Goal: Transaction & Acquisition: Purchase product/service

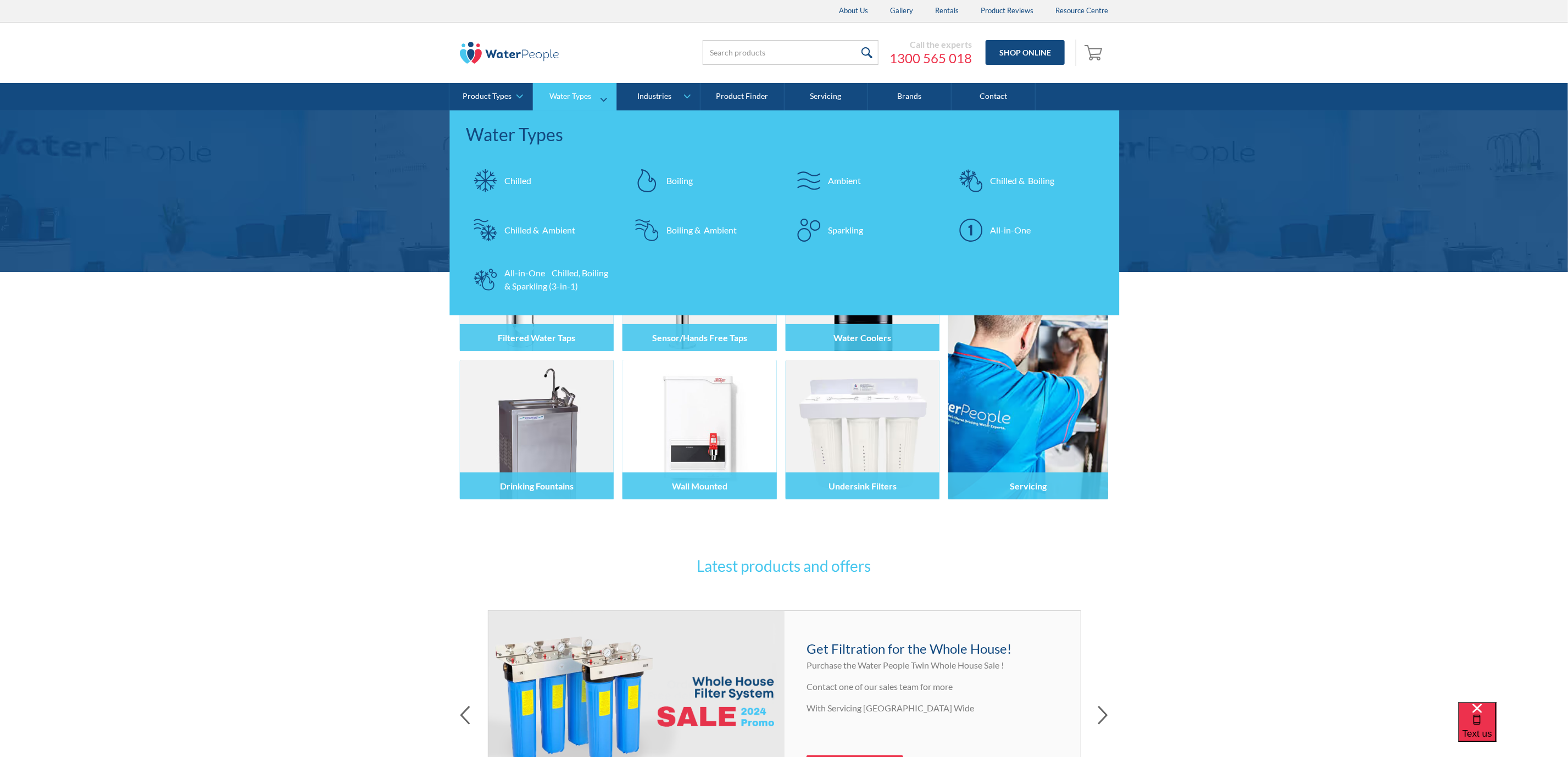
click at [1012, 175] on div "Chilled & Boiling" at bounding box center [1022, 181] width 65 height 13
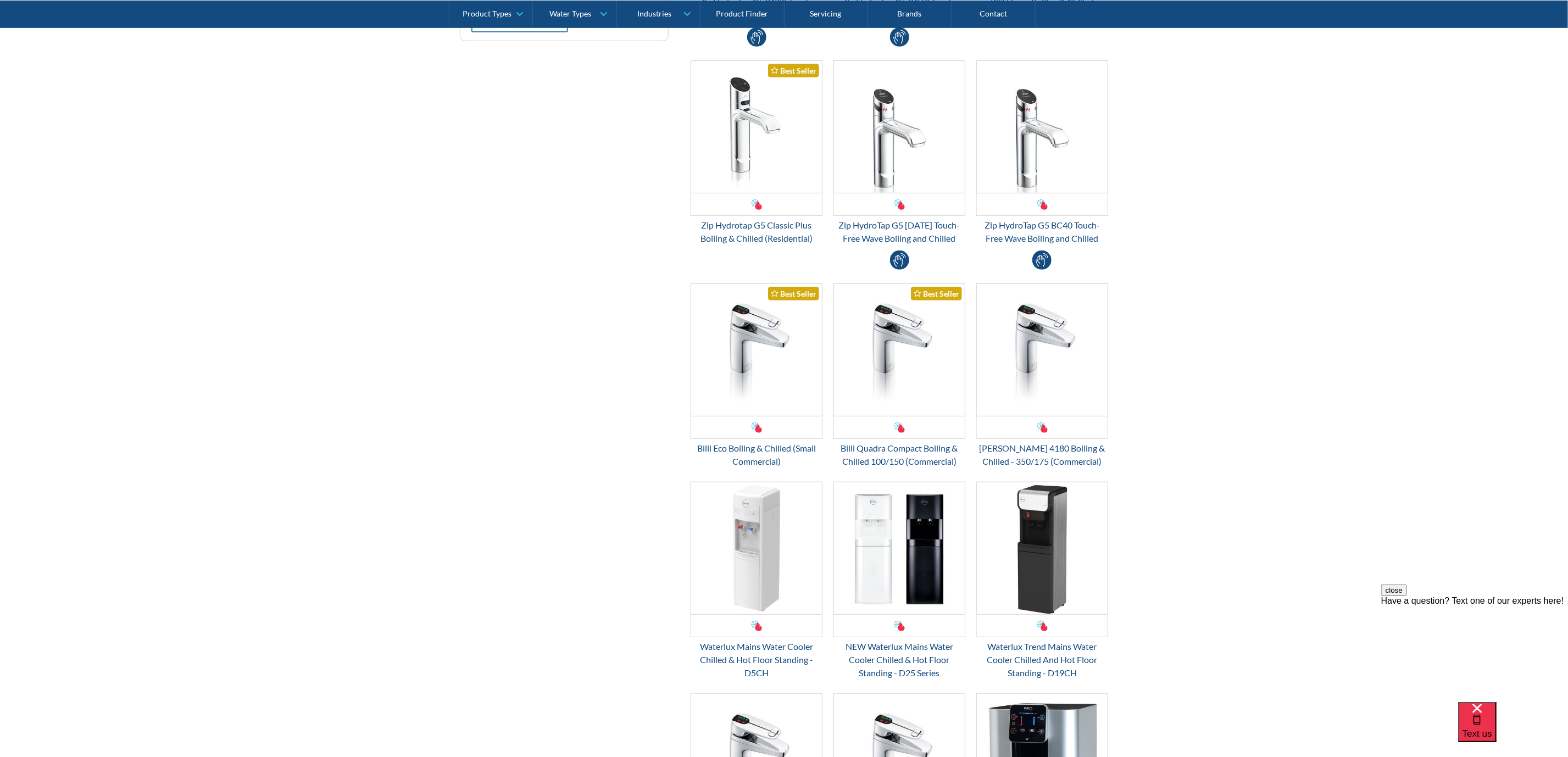
scroll to position [494, 0]
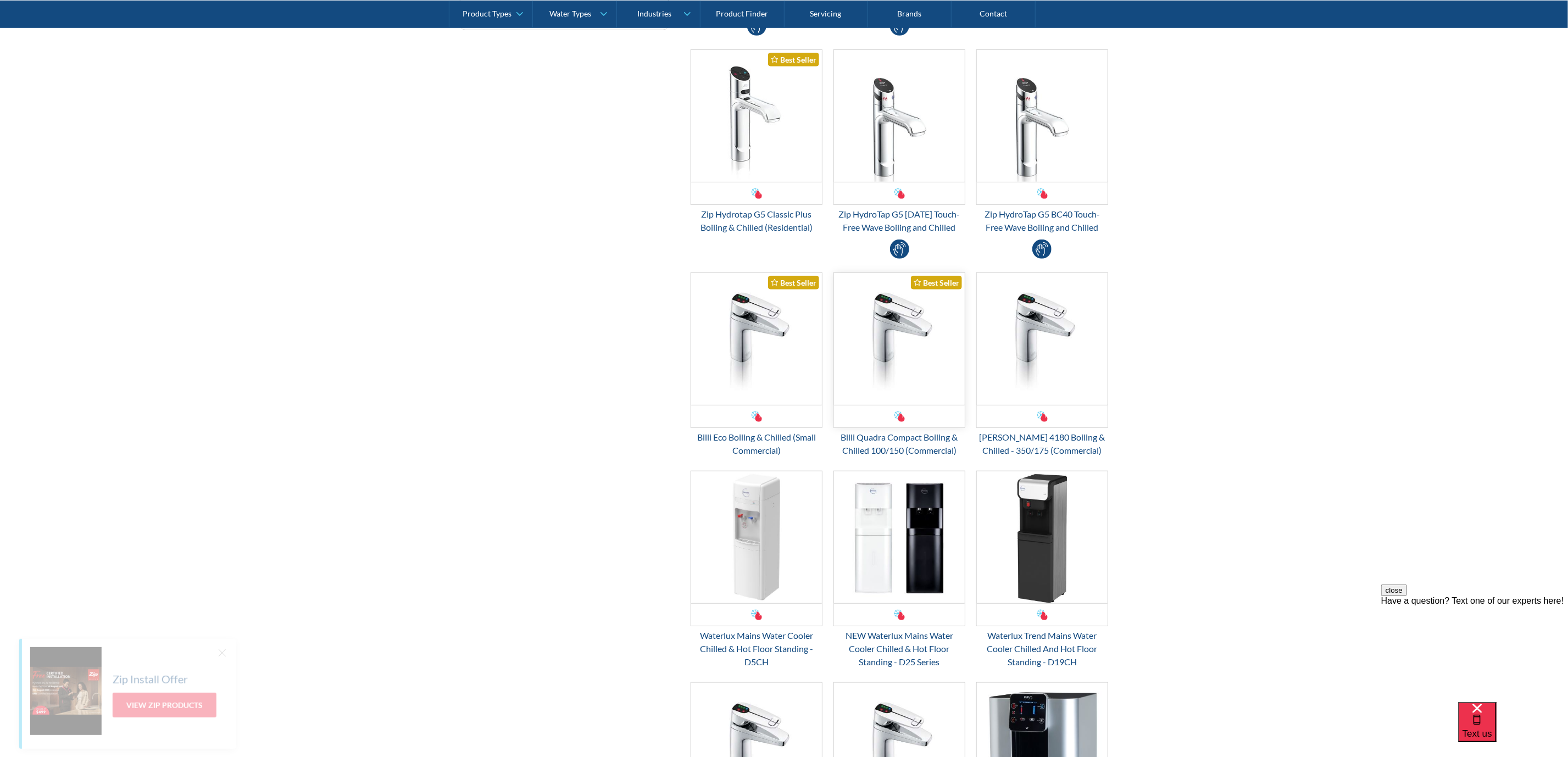
click at [915, 384] on img "Email Form 3" at bounding box center [899, 339] width 131 height 132
